Goal: Task Accomplishment & Management: Complete application form

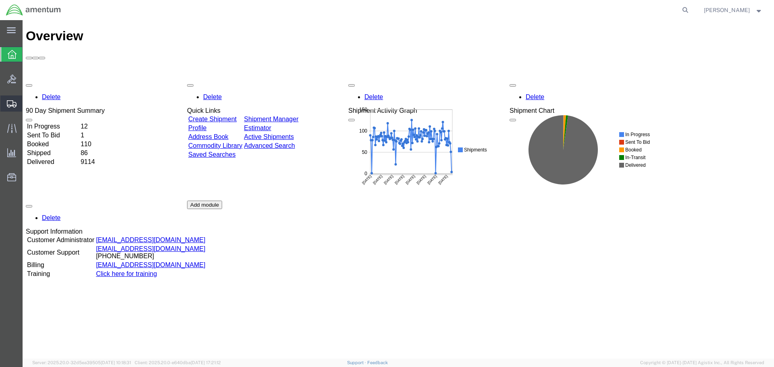
click at [0, 0] on span "Create Shipment" at bounding box center [0, 0] width 0 height 0
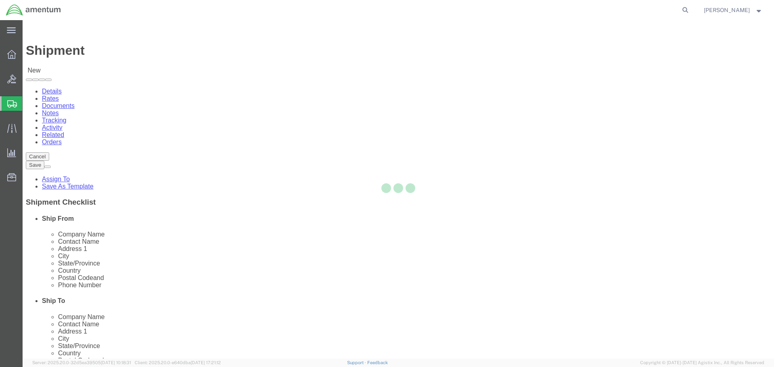
select select
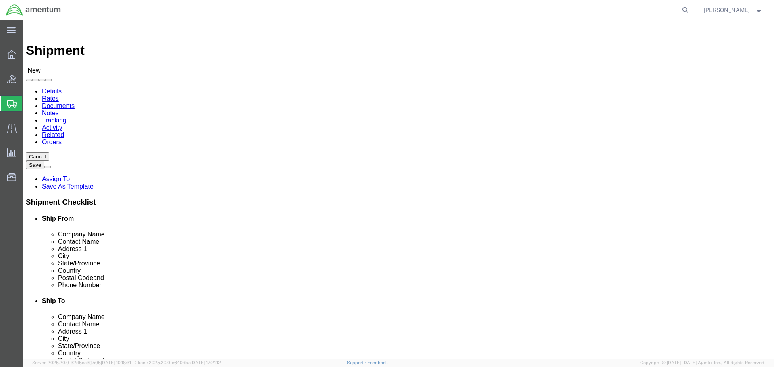
type input "EFO"
select select "49831"
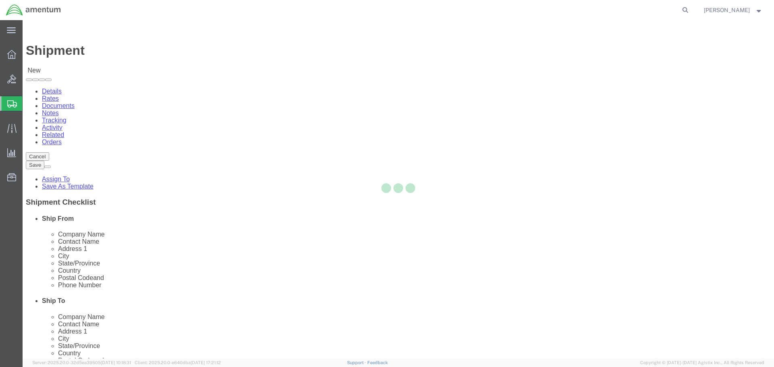
select select "[GEOGRAPHIC_DATA]"
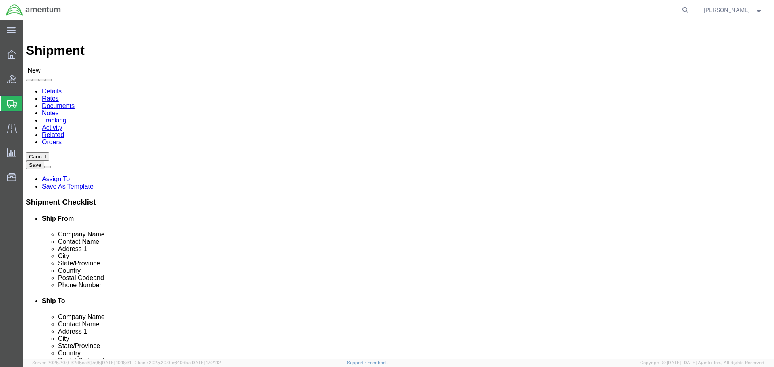
drag, startPoint x: 211, startPoint y: 291, endPoint x: 118, endPoint y: 285, distance: 93.7
click input "text"
paste input "[PERSON_NAME].[PERSON_NAME]@associates."
type input "[PERSON_NAME][EMAIL_ADDRESS][PERSON_NAME][DOMAIN_NAME]"
click input "text"
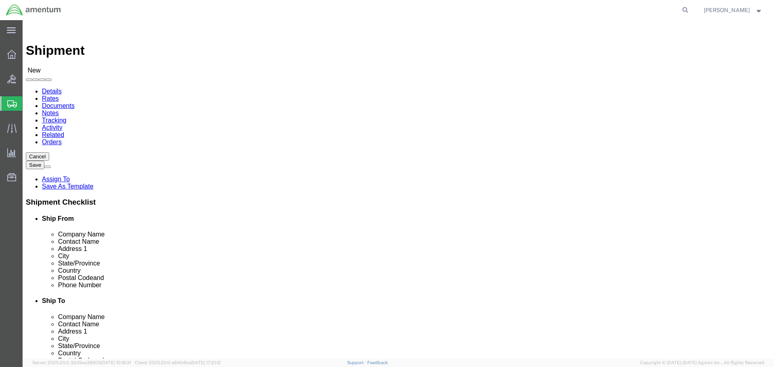
click input "[US_STATE] [PERSON_NAME]"
type input "[US_STATE] [PERSON_NAME] AVIATION"
drag, startPoint x: 482, startPoint y: 163, endPoint x: 393, endPoint y: 169, distance: 88.9
click div "Contact Name CBP0044785-44789 CBP00"
type input "CBP0044785-44789"
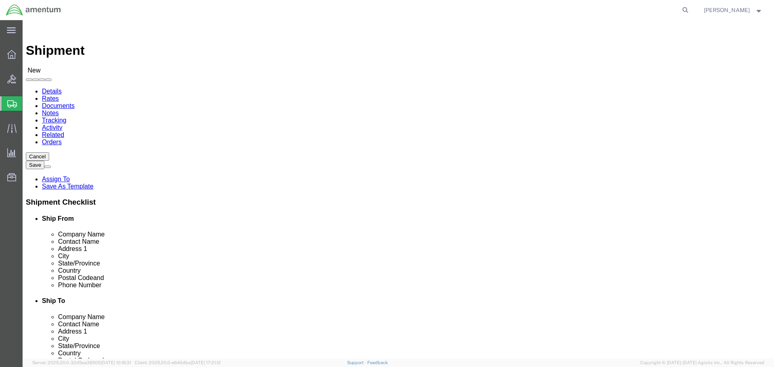
click input "text"
type input "[STREET_ADDRESS][PERSON_NAME]"
type input "TULLAHOMA"
type input "T"
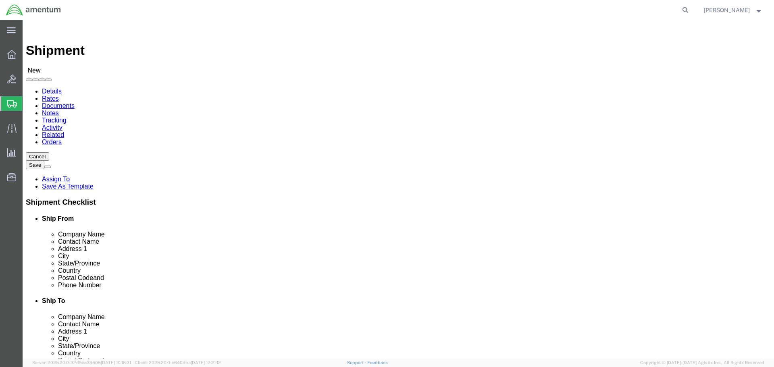
type input "TEN"
type input "37388"
click input "text"
type input "[PHONE_NUMBER]"
click span
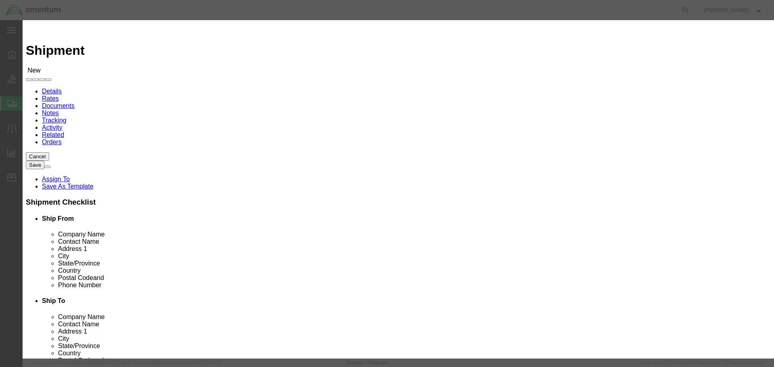
click td
click input "checkbox"
checkbox input "true"
click button "Save"
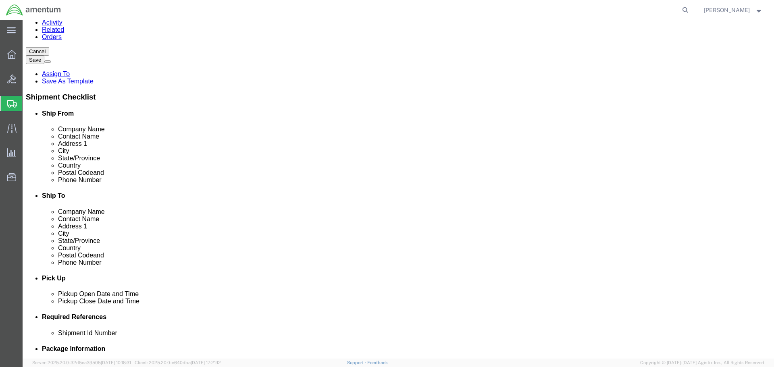
scroll to position [282, 0]
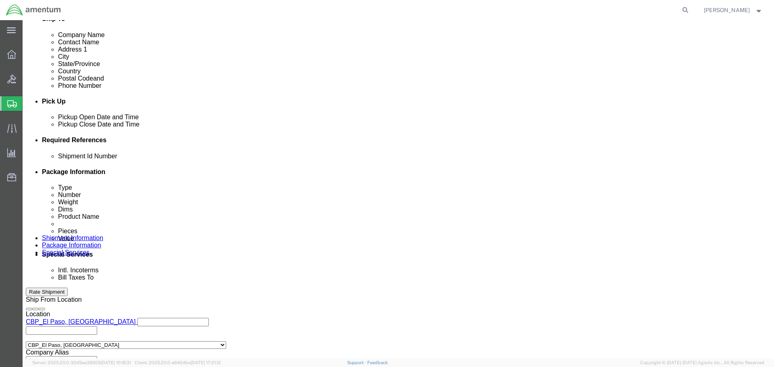
click button "Add reference"
click input "text"
paste input "CBP0044785-44789"
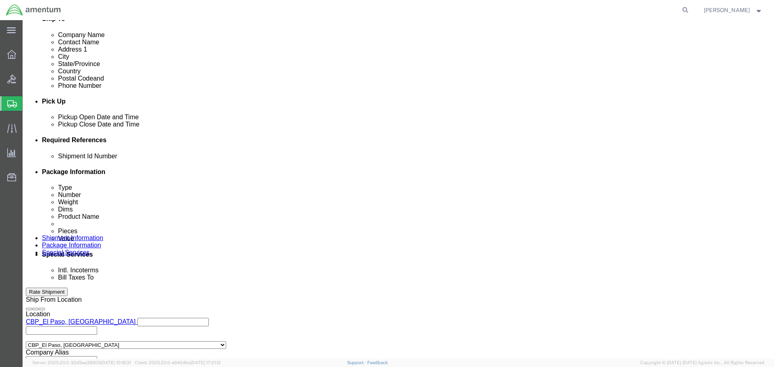
type input "CBP0044785-44789"
select select "CUSTREF"
paste input "CBP0044785-44789"
type input "CBP0044785-44789"
select select "DEPT"
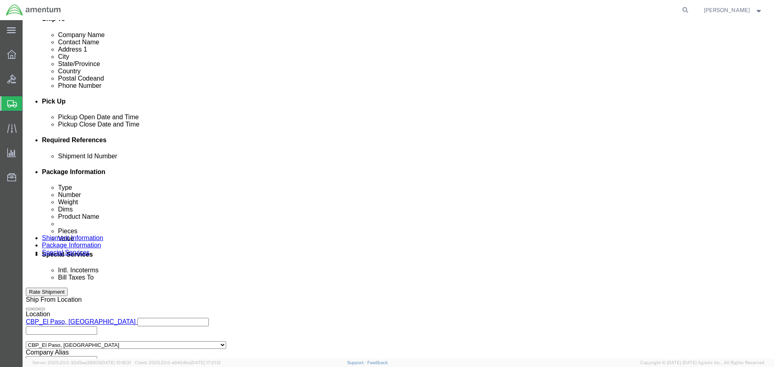
type input "CBP"
select select "PROJNUM"
type input "6118.04.03.2219.000.NLS.0000"
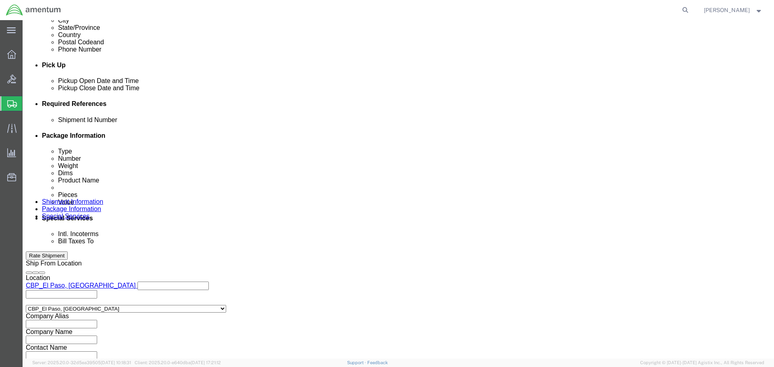
scroll to position [369, 0]
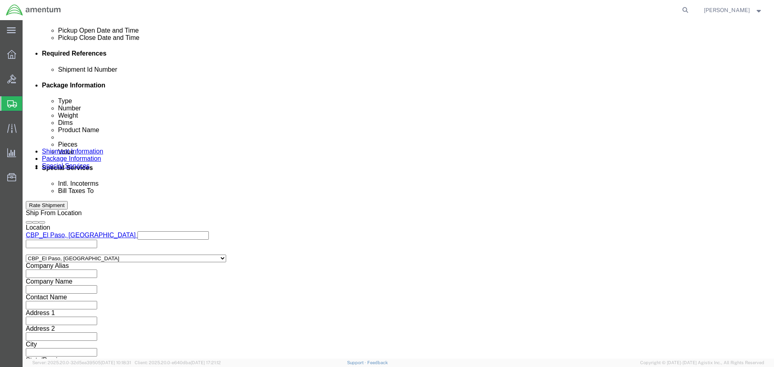
click select "Select Air Less than Truckload Multi-Leg Ocean Freight Rail Small Parcel Truckl…"
select select "LTL"
click select "Select Air Less than Truckload Multi-Leg Ocean Freight Rail Small Parcel Truckl…"
click button "Continue"
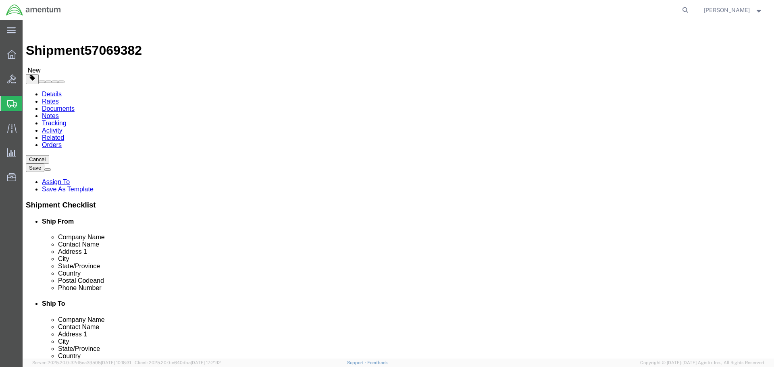
click select "Select Bale(s) Basket(s) Bolt(s) Bottle(s) Buckets Bulk Bundle(s) Can(s) Cardbo…"
select select "CANS"
click select "Select Bale(s) Basket(s) Bolt(s) Bottle(s) Buckets Bulk Bundle(s) Can(s) Cardbo…"
type input "60"
type input "40"
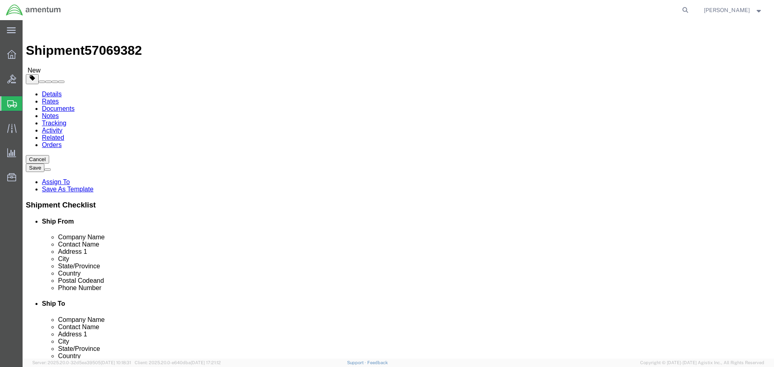
type input "43"
type input "803"
click link "Add Content"
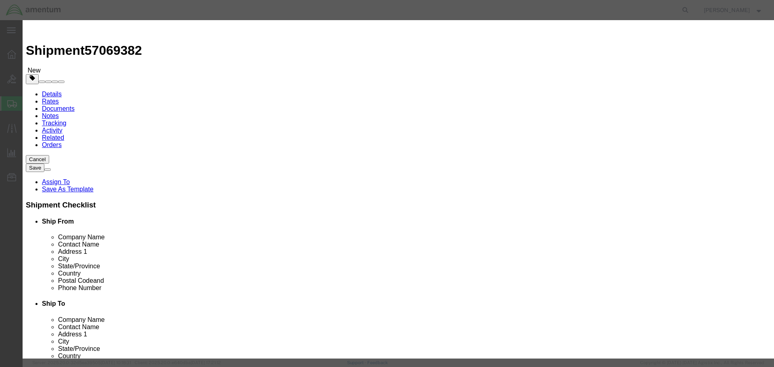
click input "text"
type input "ENGINE"
type input "1"
type input "860739"
select select "USD"
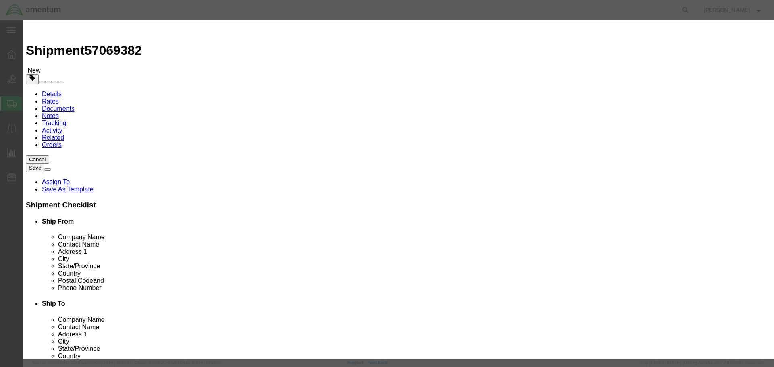
click select "Select 50 55 60 65 70 85 92.5 100 125 175 250 300 400"
select select "85"
click select "Select 50 55 60 65 70 85 92.5 100 125 175 250 300 400"
click button "Save & Close"
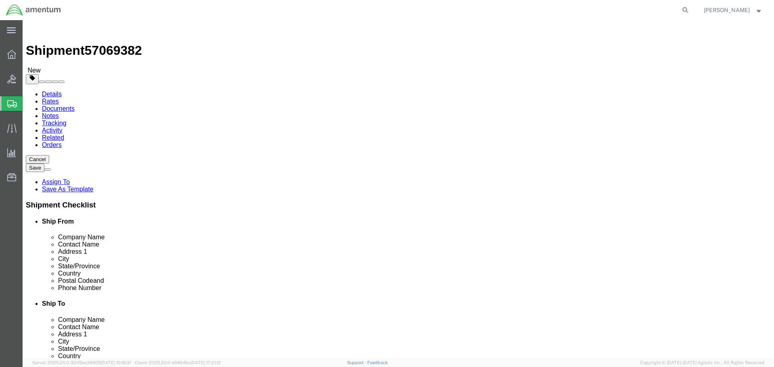
click link "Add Package"
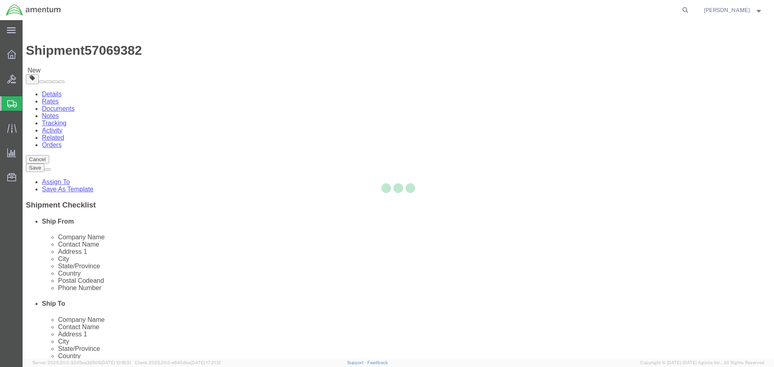
select select "CANS"
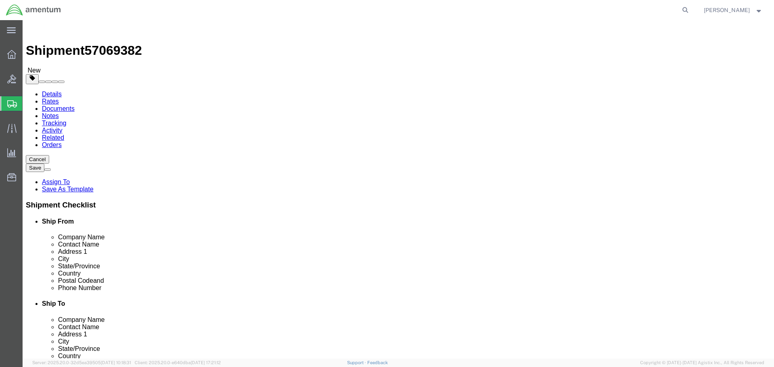
click select "Select Bale(s) Basket(s) Bolt(s) Bottle(s) Buckets Bulk Bundle(s) Can(s) Cardbo…"
select select "CANS"
click select "Select Bale(s) Basket(s) Bolt(s) Bottle(s) Buckets Bulk Bundle(s) Can(s) Cardbo…"
type input "60"
type input "40"
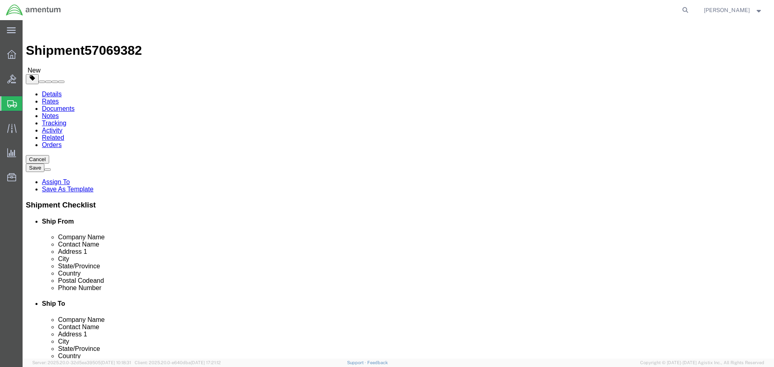
type input "43"
type input "803"
click link "Add Content"
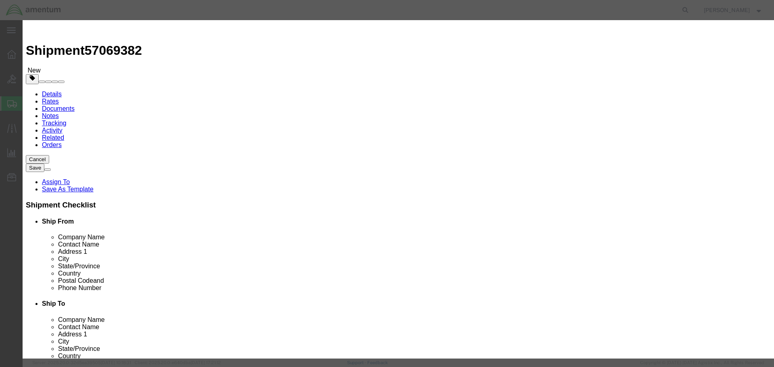
click input "text"
type input "ENGINE"
type input "1"
type input "860739"
select select "USD"
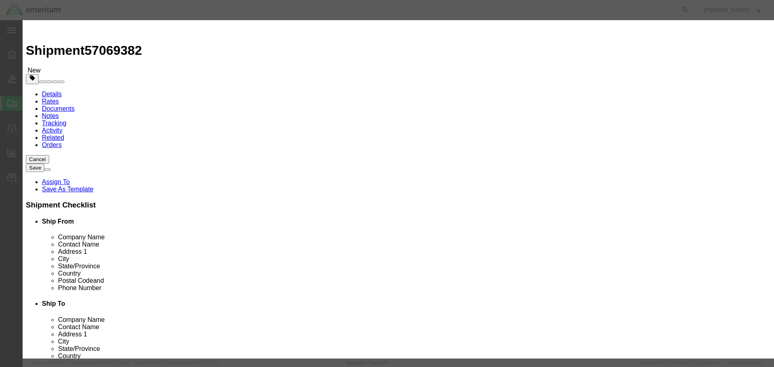
select select "85"
click button "Save & Close"
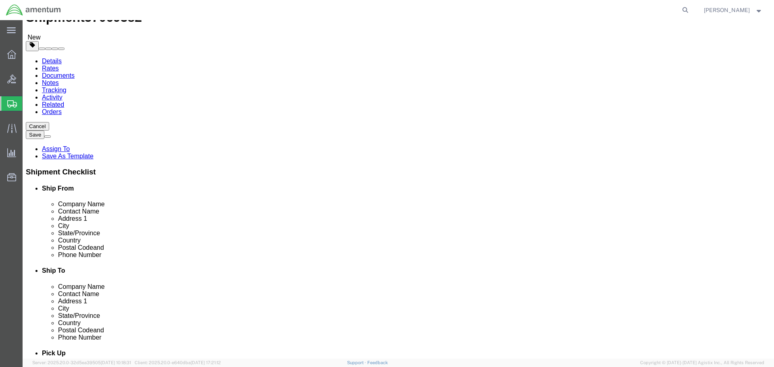
scroll to position [77, 0]
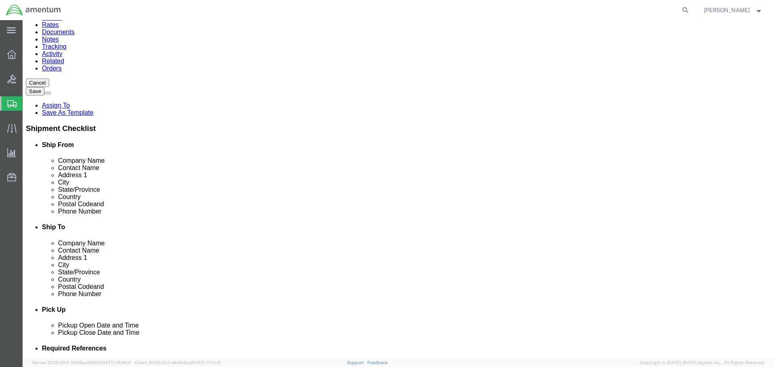
click link "Add Package"
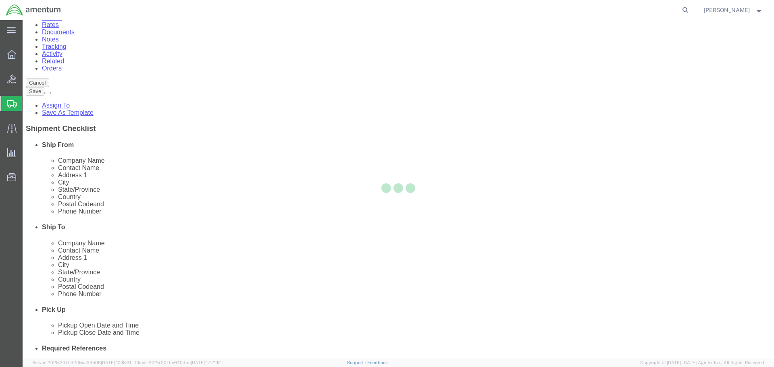
scroll to position [0, 0]
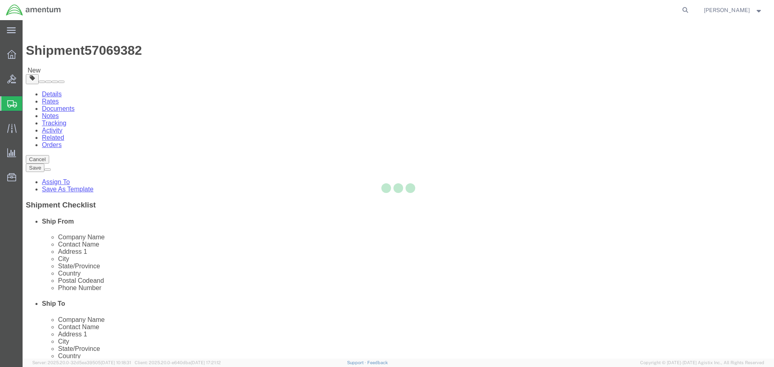
select select "CANS"
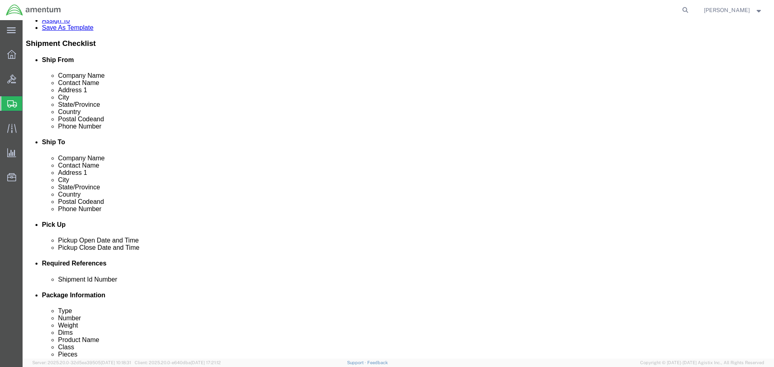
scroll to position [168, 0]
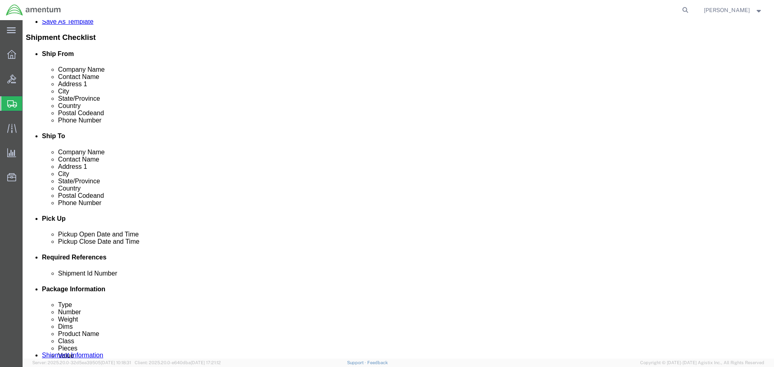
click select "Select Bale(s) Basket(s) Bolt(s) Bottle(s) Buckets Bulk Bundle(s) Can(s) Cardbo…"
select select "CANS"
click select "Select Bale(s) Basket(s) Bolt(s) Bottle(s) Buckets Bulk Bundle(s) Can(s) Cardbo…"
type input "60"
type input "40"
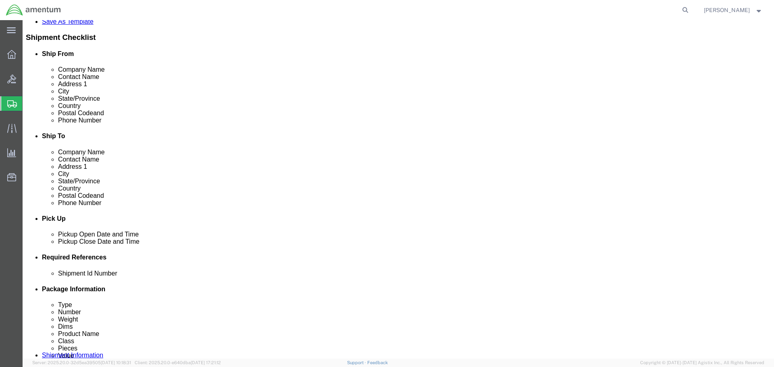
type input "43"
type input "803"
click link "Add Content"
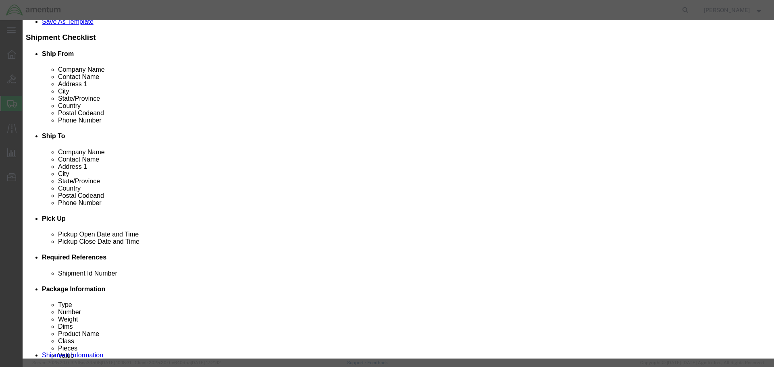
click input "text"
type input "ENGINE"
type input "1"
type input "860739"
select select "USD"
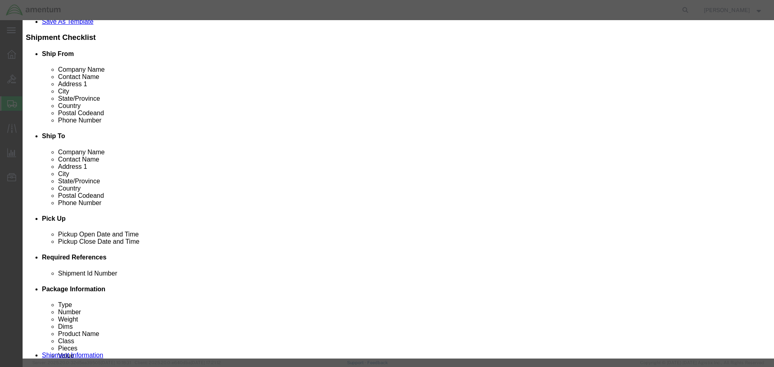
select select "85"
click button "Save & Close"
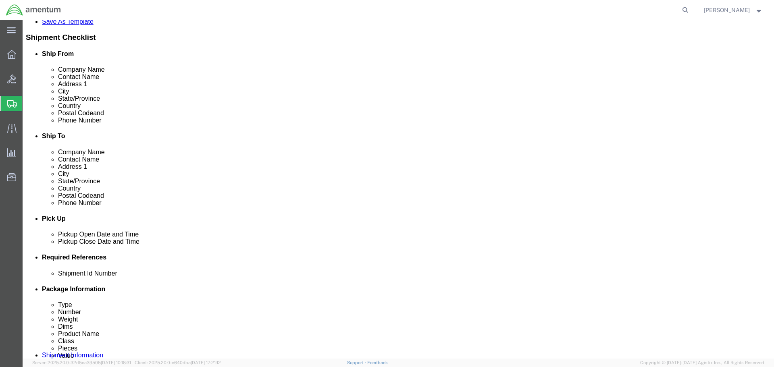
scroll to position [0, 0]
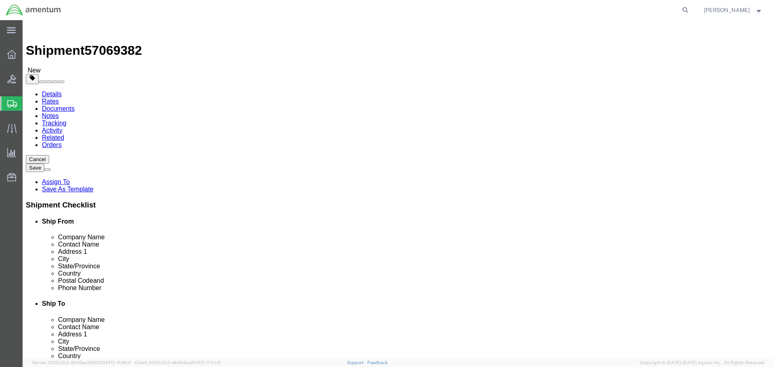
click span "button"
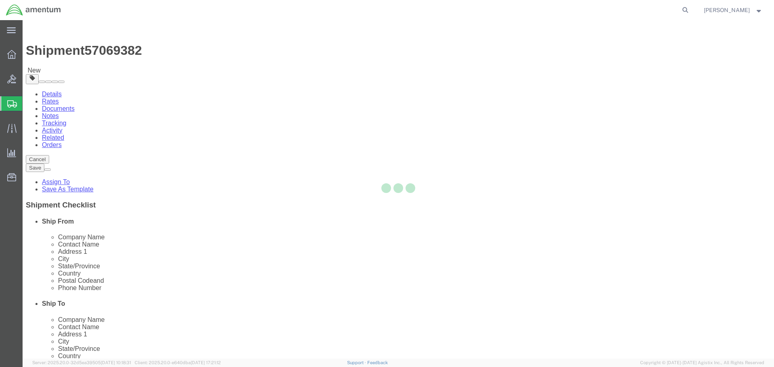
select select "CANS"
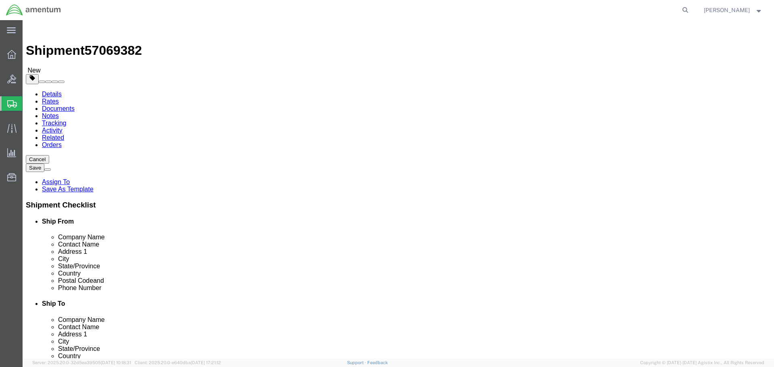
click span "button"
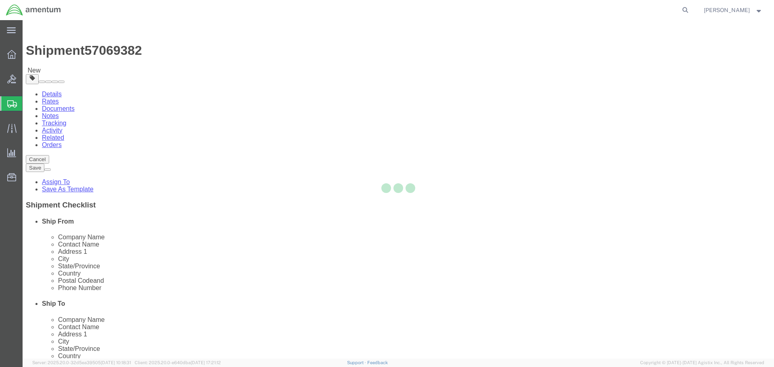
select select "CANS"
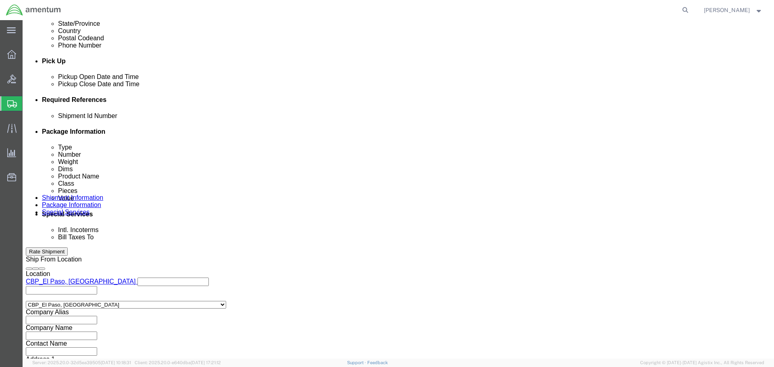
scroll to position [406, 0]
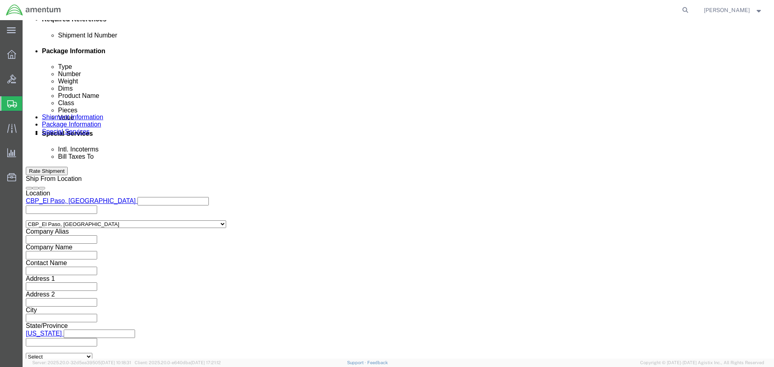
click button "Rate Shipment"
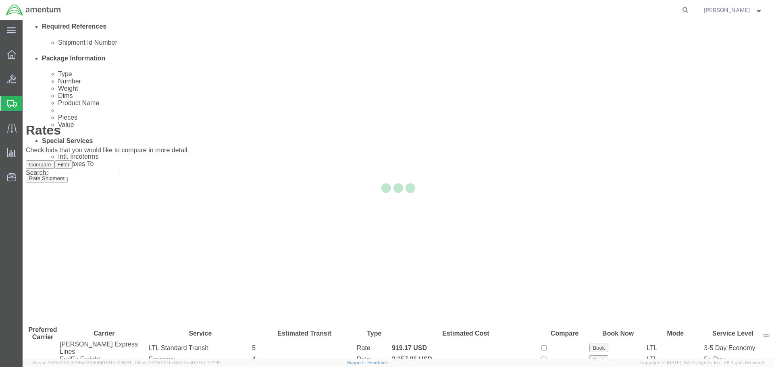
scroll to position [0, 0]
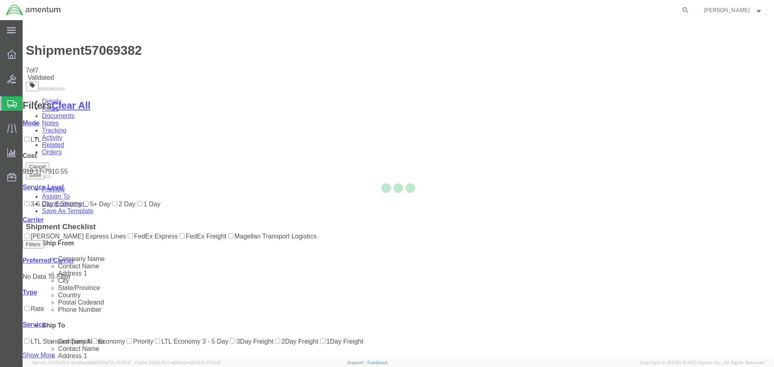
click at [318, 72] on div at bounding box center [398, 189] width 751 height 339
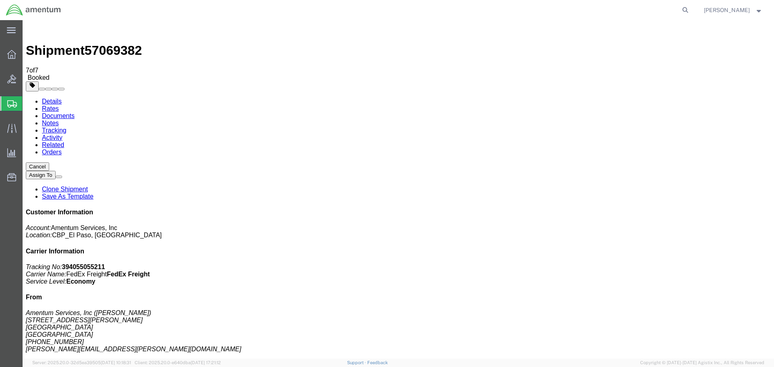
click at [60, 98] on link "Details" at bounding box center [52, 101] width 20 height 7
click span "button"
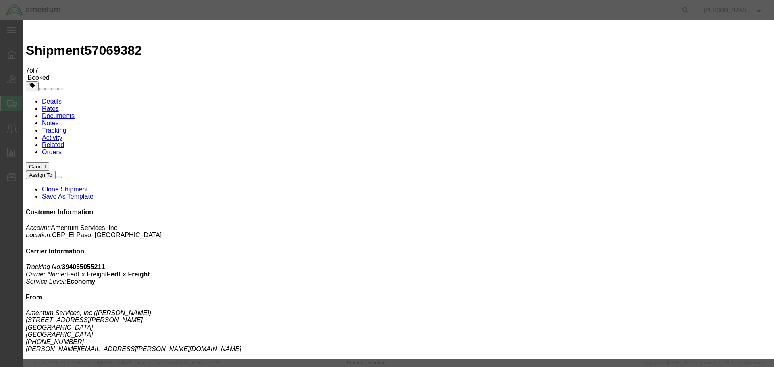
click div "[DATE] 2:00 PM"
click input "2:00 PM"
click input "8:00 PM"
type input "8:00 AM"
click button "Apply"
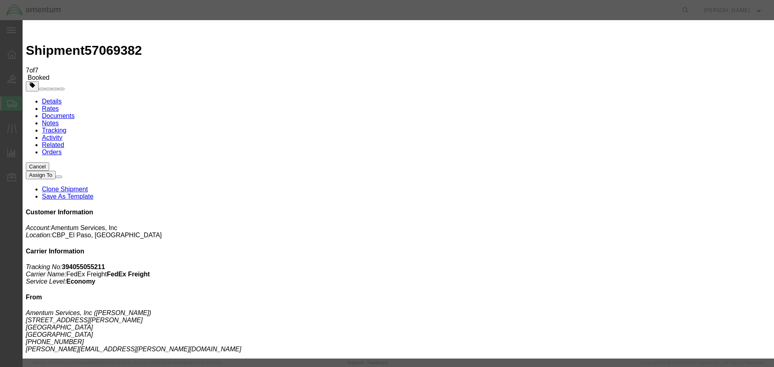
click div "[DATE] 9:00 AM"
click input "4:00 AM"
type input "4:00 PM"
click button "Apply"
click button "Save"
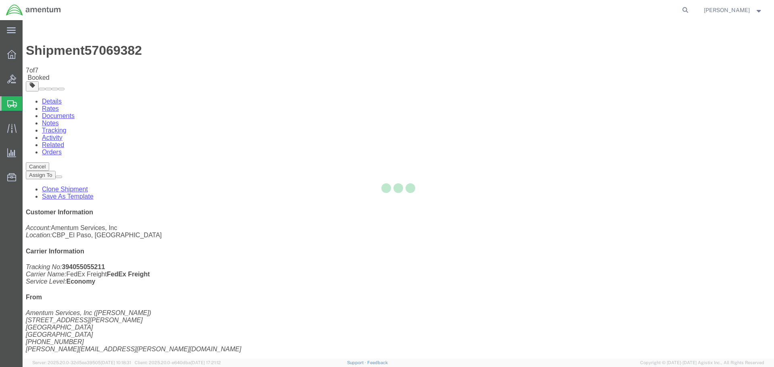
click at [517, 93] on div at bounding box center [398, 189] width 751 height 339
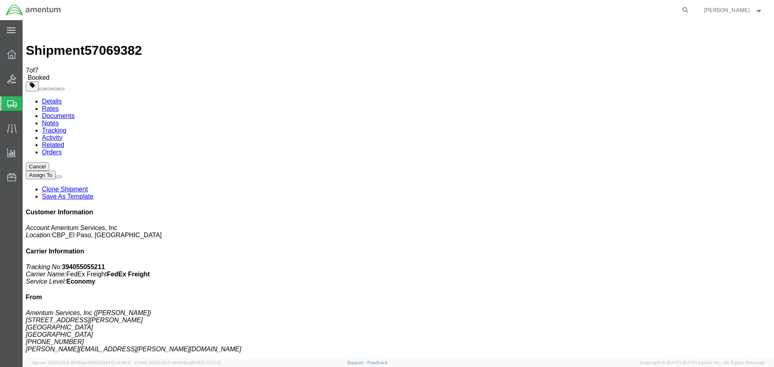
click button "Close"
click link "Documents"
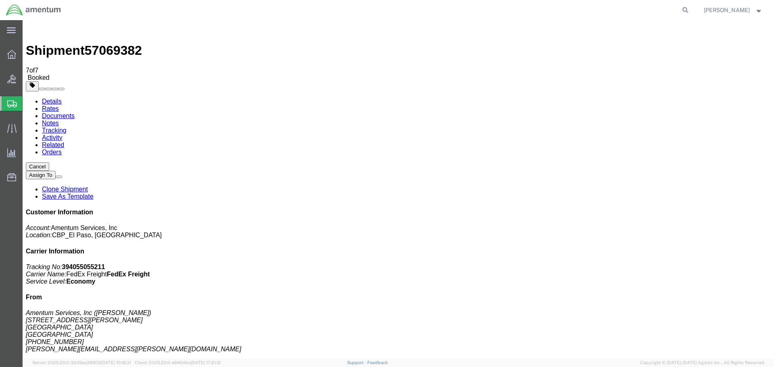
drag, startPoint x: 86, startPoint y: 190, endPoint x: 94, endPoint y: 189, distance: 7.7
